Goal: Transaction & Acquisition: Purchase product/service

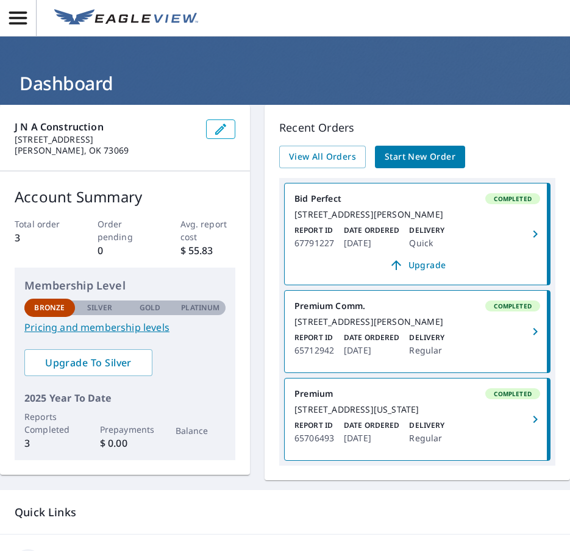
click at [525, 241] on span "button" at bounding box center [535, 234] width 24 height 15
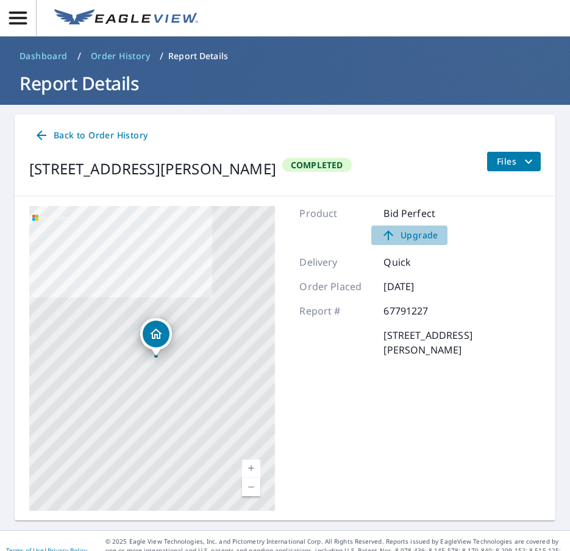
click at [417, 235] on span "Upgrade" at bounding box center [409, 235] width 62 height 15
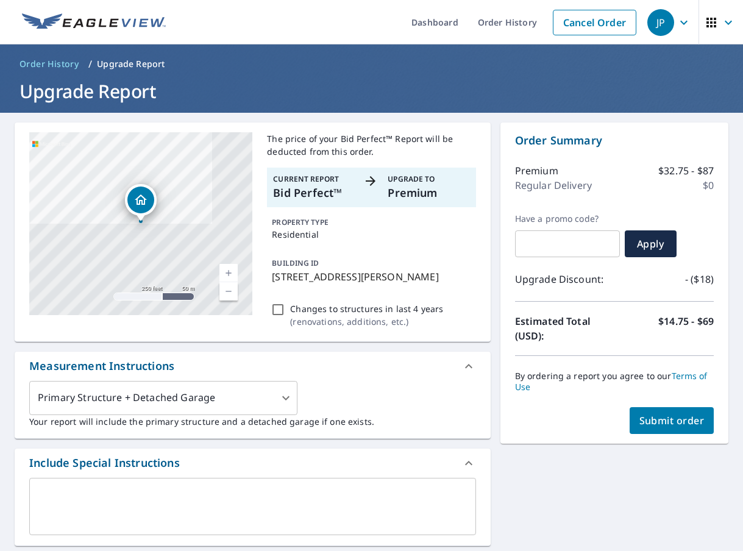
click at [419, 189] on p "Premium" at bounding box center [428, 193] width 82 height 16
click at [569, 426] on span "Submit order" at bounding box center [671, 420] width 65 height 13
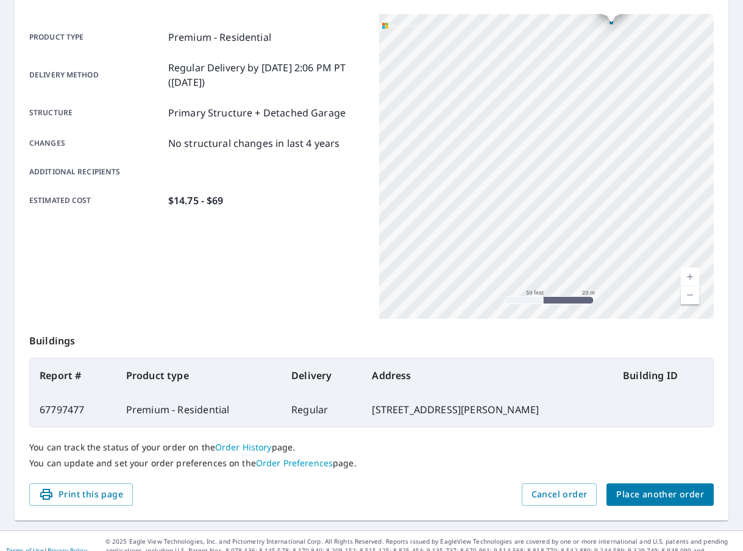
scroll to position [157, 0]
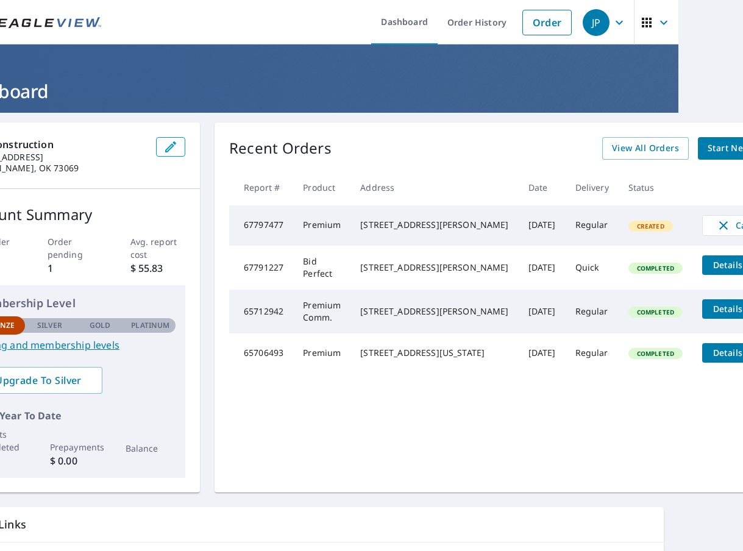
scroll to position [0, 71]
